Goal: Navigation & Orientation: Find specific page/section

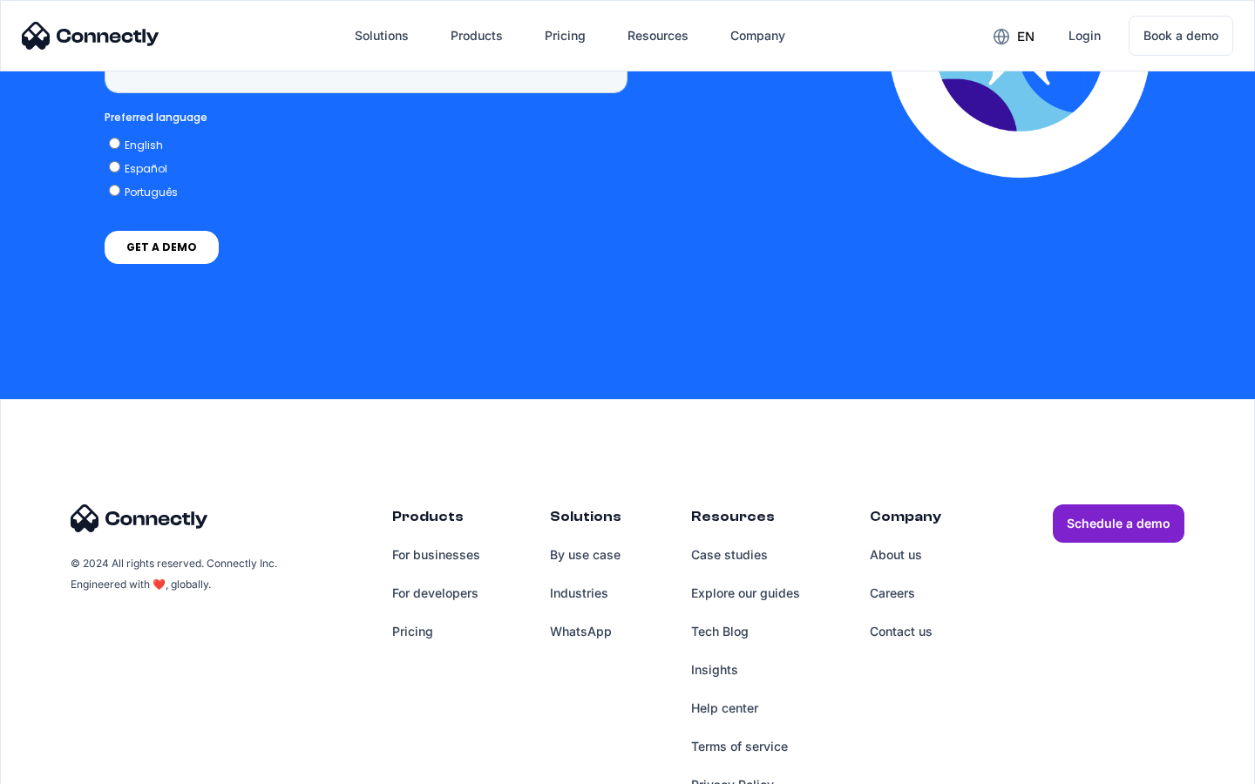
scroll to position [5081, 0]
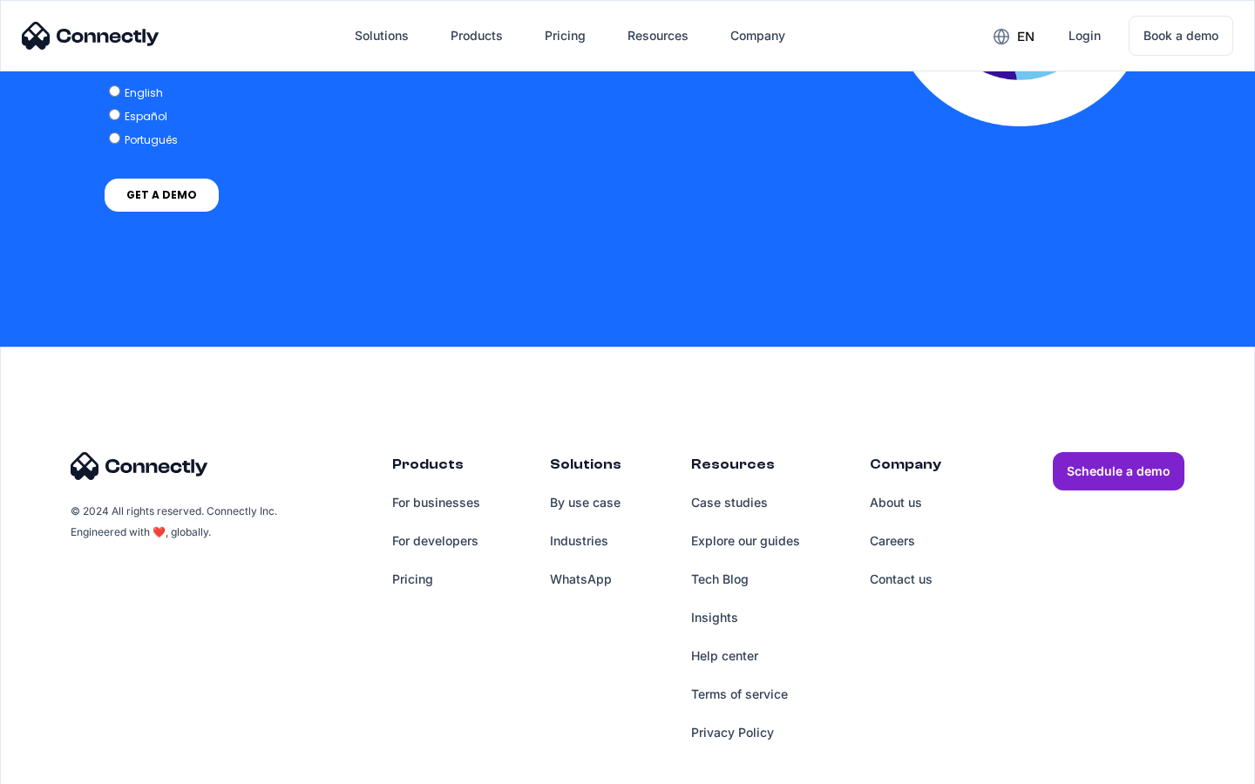
scroll to position [3560, 0]
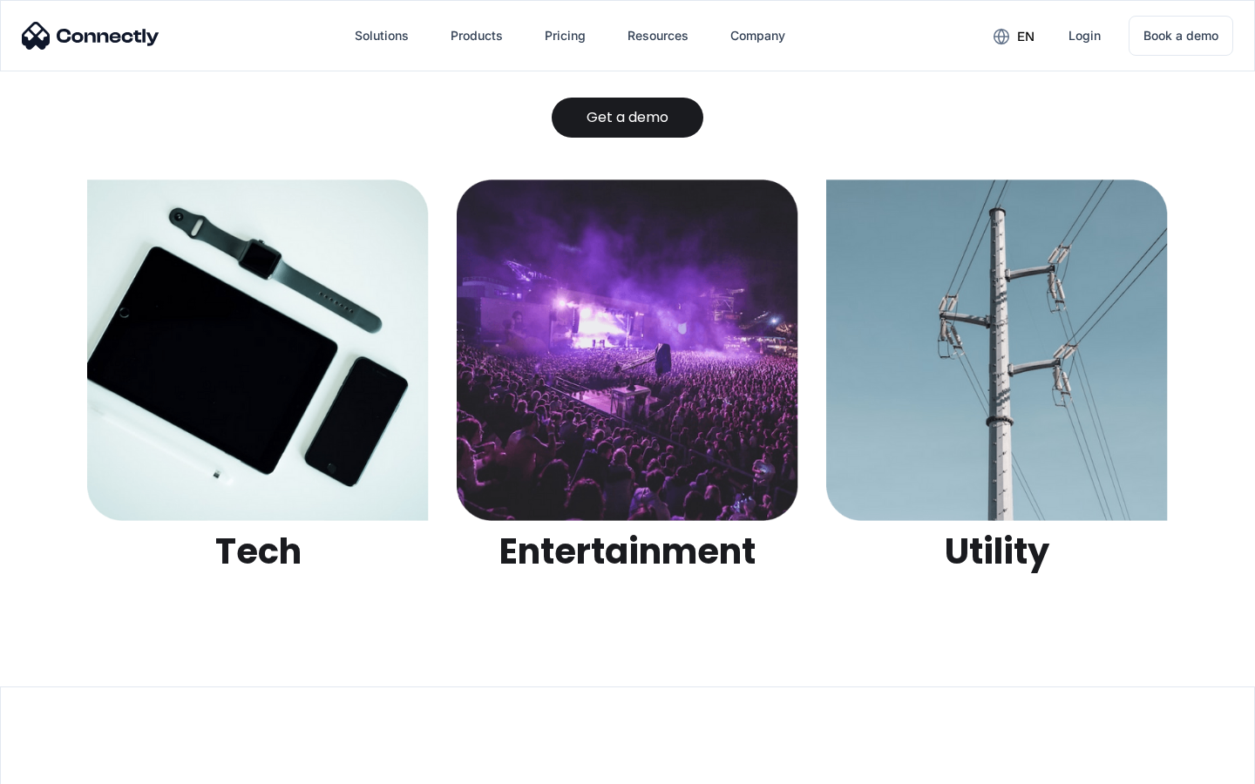
scroll to position [5497, 0]
